Goal: Task Accomplishment & Management: Use online tool/utility

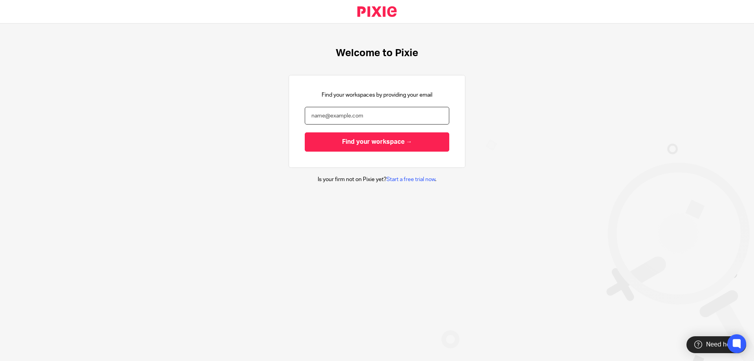
click at [380, 110] on input "email" at bounding box center [377, 116] width 144 height 18
type input "sam@utileaccountancy.co.uk"
click at [305, 132] on input "Find your workspace →" at bounding box center [377, 141] width 144 height 19
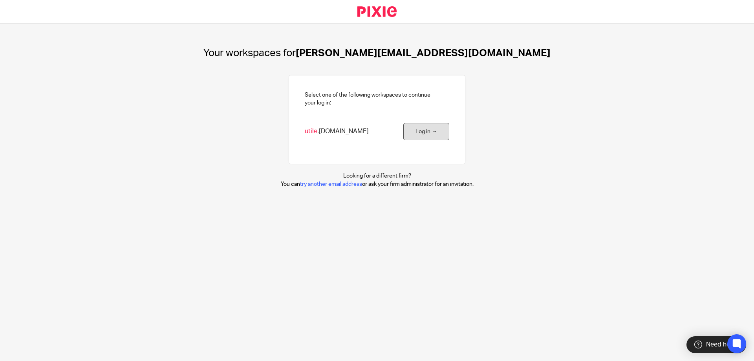
click at [414, 136] on link "Log in →" at bounding box center [426, 132] width 46 height 18
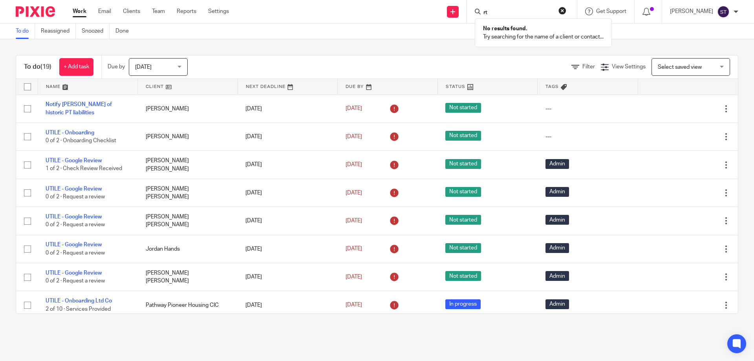
type input "r"
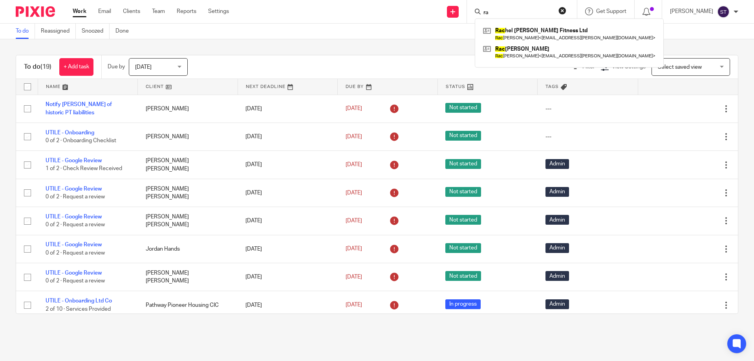
type input "r"
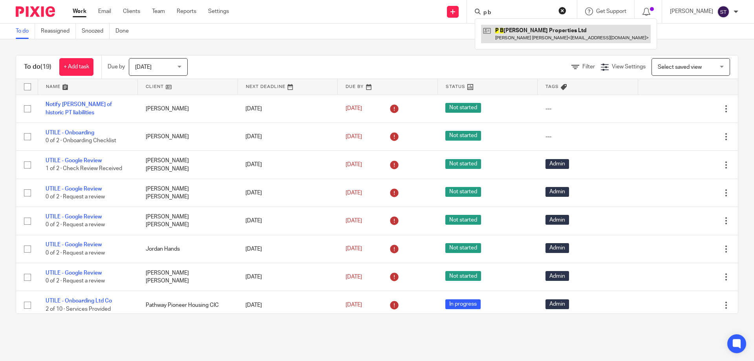
type input "p b"
click at [535, 31] on link at bounding box center [566, 34] width 170 height 18
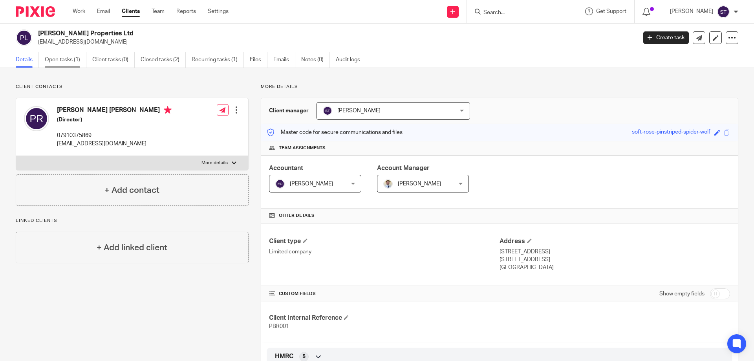
click at [71, 61] on link "Open tasks (1)" at bounding box center [66, 59] width 42 height 15
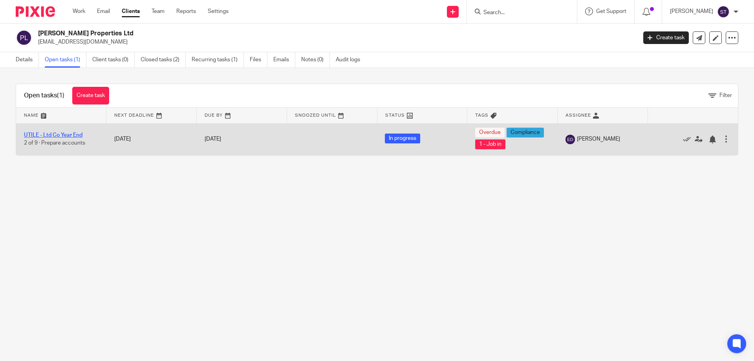
click at [66, 136] on link "UTILE - Ltd Co Year End" at bounding box center [53, 134] width 58 height 5
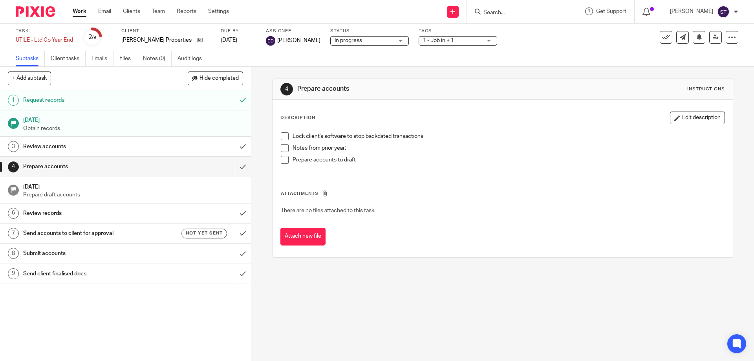
click at [107, 135] on link "29 Apr 2025 Obtain records" at bounding box center [125, 123] width 251 height 26
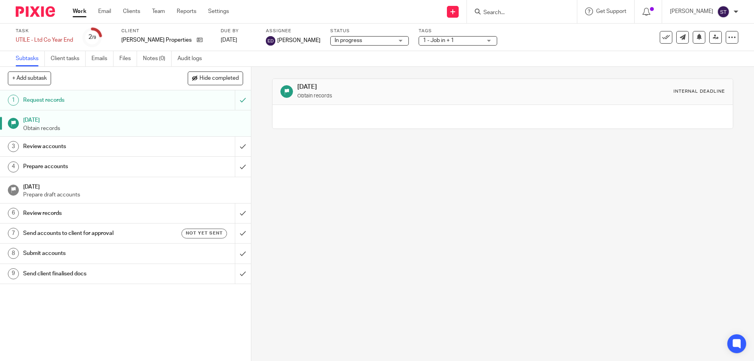
click at [306, 225] on div "29 Apr 2025 Obtain records Internal deadline" at bounding box center [502, 214] width 502 height 294
click at [65, 147] on h1 "Review records" at bounding box center [91, 147] width 136 height 12
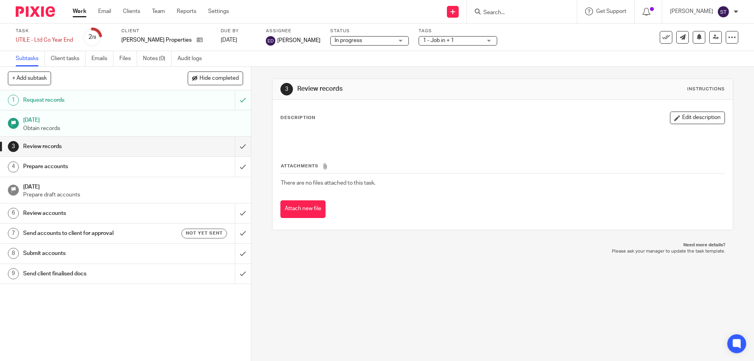
drag, startPoint x: 508, startPoint y: 174, endPoint x: 595, endPoint y: 279, distance: 136.3
click at [595, 279] on div "3 Review records Instructions Description Edit description Attachments There ar…" at bounding box center [502, 214] width 502 height 294
